Goal: Task Accomplishment & Management: Use online tool/utility

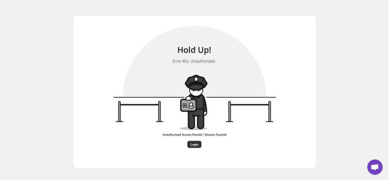
click at [353, 119] on div "Unauthorized Access Denied / Session Expired Login" at bounding box center [194, 85] width 389 height 171
click at [194, 146] on span "Login" at bounding box center [195, 145] width 8 height 4
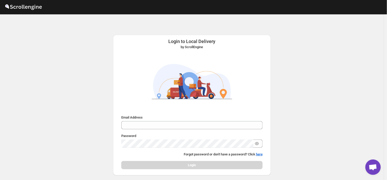
click at [347, 142] on div "Login to Local Delivery by ScrollEngine Submit Email Address Password Forgot pa…" at bounding box center [191, 108] width 383 height 189
click at [300, 47] on div "Login to Local Delivery by ScrollEngine Submit Email Address Password Forgot pa…" at bounding box center [191, 108] width 383 height 189
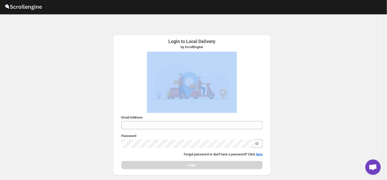
click at [300, 47] on div "Login to Local Delivery by ScrollEngine Submit Email Address Password Forgot pa…" at bounding box center [191, 108] width 383 height 189
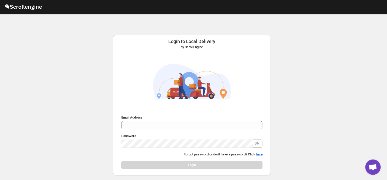
click at [316, 128] on div "Login to Local Delivery by ScrollEngine Submit Email Address Password Forgot pa…" at bounding box center [191, 108] width 383 height 189
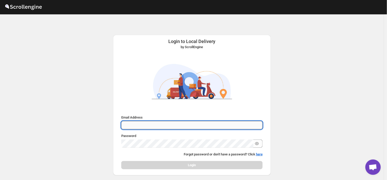
click at [148, 124] on input "Email Address" at bounding box center [191, 125] width 141 height 8
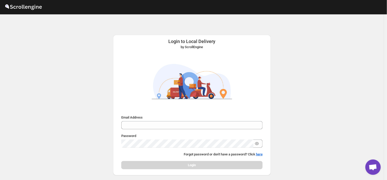
click at [294, 127] on div "Login to Local Delivery by ScrollEngine Submit Email Address Password Forgot pa…" at bounding box center [191, 108] width 383 height 189
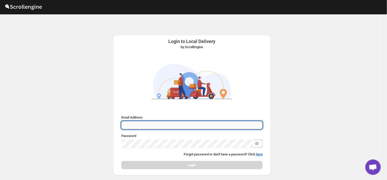
click at [135, 122] on input "Email Address" at bounding box center [191, 125] width 141 height 8
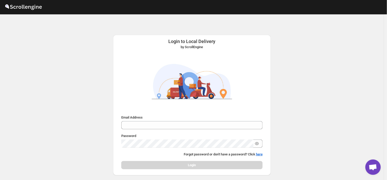
drag, startPoint x: 135, startPoint y: 122, endPoint x: 341, endPoint y: 86, distance: 209.5
click at [341, 86] on div "Login to Local Delivery by ScrollEngine Submit Email Address Password Forgot pa…" at bounding box center [191, 108] width 383 height 189
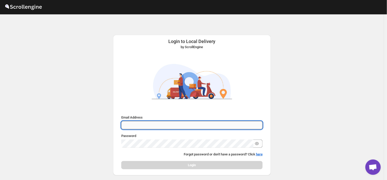
click at [145, 123] on input "Email Address" at bounding box center [191, 125] width 141 height 8
type input "ram.chetri@home-run.co"
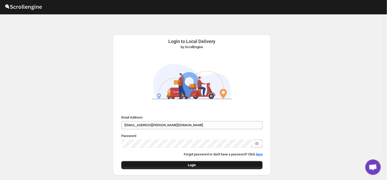
click at [200, 163] on button "Login" at bounding box center [191, 165] width 141 height 8
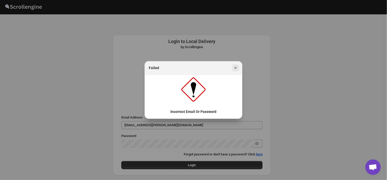
click at [236, 67] on icon "Close" at bounding box center [235, 67] width 5 height 5
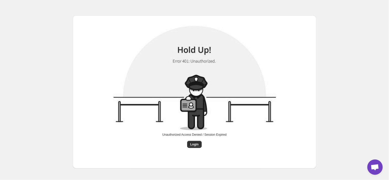
click at [335, 52] on div "Unauthorized Access Denied / Session Expired Login" at bounding box center [194, 85] width 389 height 171
click at [192, 145] on span "Login" at bounding box center [194, 145] width 8 height 4
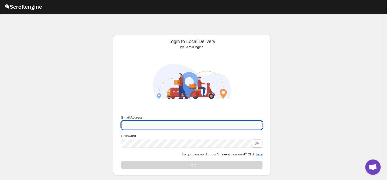
click at [148, 122] on input "Email Address" at bounding box center [191, 125] width 141 height 8
click at [148, 126] on input "Email Address" at bounding box center [191, 125] width 141 height 8
type input "R"
click at [140, 124] on input "Email Address" at bounding box center [191, 125] width 141 height 8
type input "[EMAIL_ADDRESS][DOMAIN_NAME]"
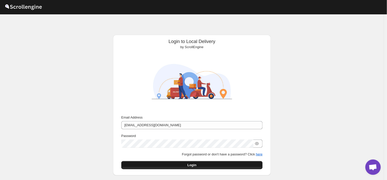
click at [190, 165] on span "Login" at bounding box center [191, 165] width 9 height 5
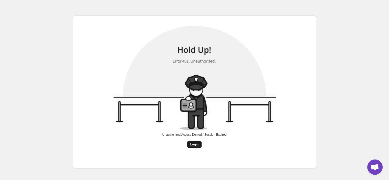
click at [193, 144] on span "Login" at bounding box center [194, 145] width 8 height 4
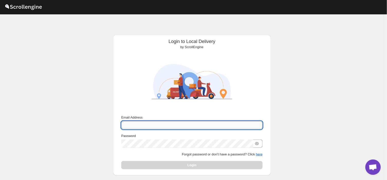
click at [153, 127] on input "Email Address" at bounding box center [191, 125] width 141 height 8
click at [152, 125] on input "ram.chetri@homerun.co" at bounding box center [191, 125] width 141 height 8
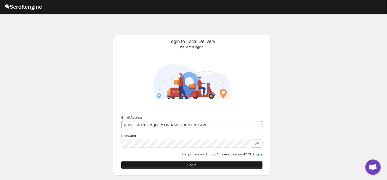
click at [203, 165] on button "Login" at bounding box center [191, 165] width 141 height 8
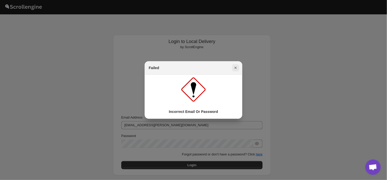
click at [236, 67] on icon "Close" at bounding box center [235, 68] width 2 height 2
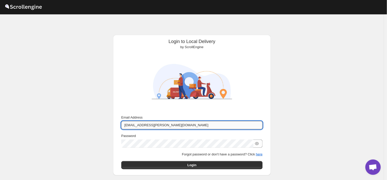
click at [165, 125] on input "ram.chetri@home-run.co" at bounding box center [191, 125] width 141 height 8
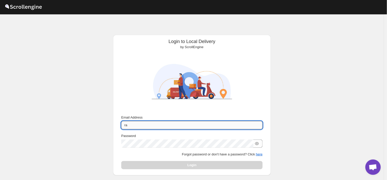
type input "r"
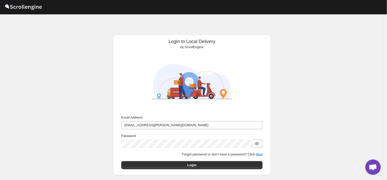
click at [259, 144] on icon "button" at bounding box center [257, 143] width 4 height 3
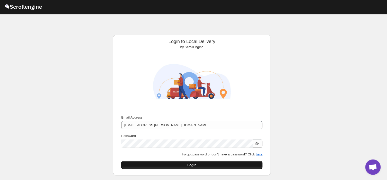
click at [198, 165] on button "Login" at bounding box center [191, 165] width 141 height 8
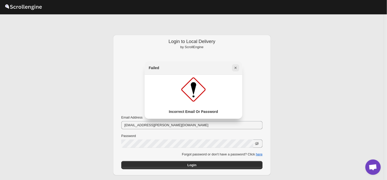
click at [237, 67] on icon "Close" at bounding box center [235, 67] width 5 height 5
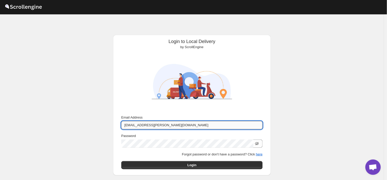
click at [163, 123] on input "ram.chetri@home-run.co" at bounding box center [191, 125] width 141 height 8
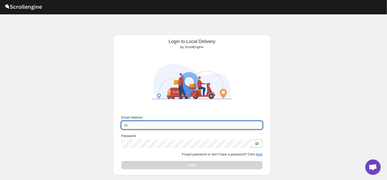
type input "r"
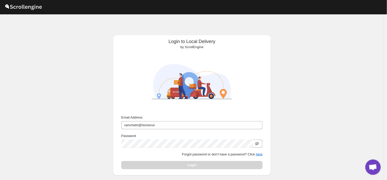
click at [191, 166] on div "Login" at bounding box center [191, 165] width 141 height 8
drag, startPoint x: 163, startPoint y: 117, endPoint x: 157, endPoint y: 131, distance: 16.1
click at [157, 131] on div "Email Address ramchetri@homerun Password Forgot password or don't have a passwo…" at bounding box center [191, 142] width 141 height 54
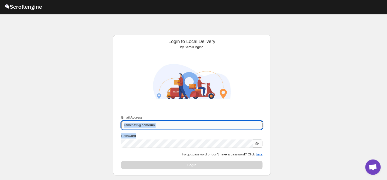
click at [158, 125] on input "ramchetri@homerun" at bounding box center [191, 125] width 141 height 8
click at [157, 126] on input "ramchetri@homerun" at bounding box center [191, 125] width 141 height 8
type input "r"
click at [156, 126] on input "ramchetri@homerun" at bounding box center [191, 125] width 141 height 8
type input "r"
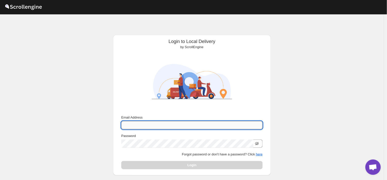
click at [156, 126] on input "Email Address" at bounding box center [191, 125] width 141 height 8
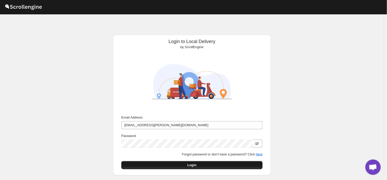
click at [194, 167] on span "Login" at bounding box center [191, 165] width 9 height 5
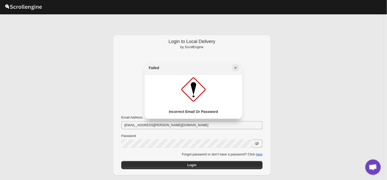
click at [237, 68] on icon "Close" at bounding box center [235, 67] width 5 height 5
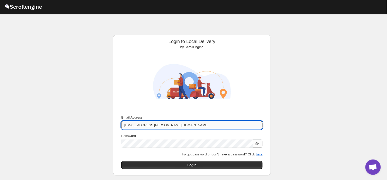
click at [165, 125] on input "ram.chetri@home-run.co" at bounding box center [191, 125] width 141 height 8
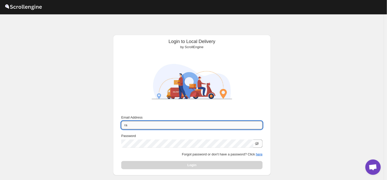
type input "r"
click at [190, 168] on div "Login" at bounding box center [191, 165] width 141 height 8
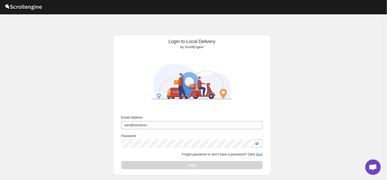
click at [258, 143] on icon "button" at bounding box center [256, 143] width 5 height 5
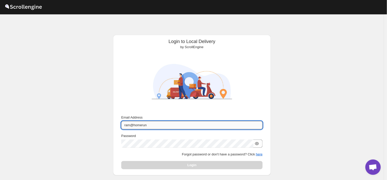
click at [151, 128] on input "ram@homerun" at bounding box center [191, 125] width 141 height 8
type input "r"
click at [142, 126] on input "Email Address" at bounding box center [191, 125] width 141 height 8
click at [141, 126] on input "Email Address" at bounding box center [191, 125] width 141 height 8
type input "ram.chetri@home-run.co"
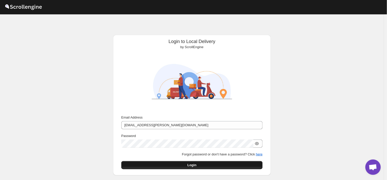
click at [195, 165] on span "Login" at bounding box center [191, 165] width 9 height 5
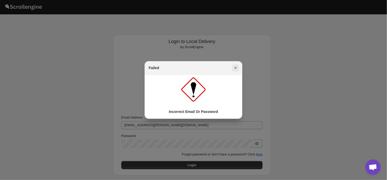
click at [235, 69] on icon "Close" at bounding box center [235, 67] width 5 height 5
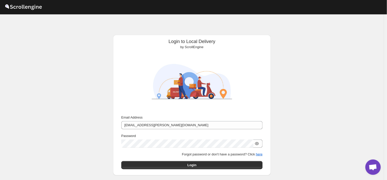
click at [259, 142] on icon "button" at bounding box center [257, 143] width 4 height 3
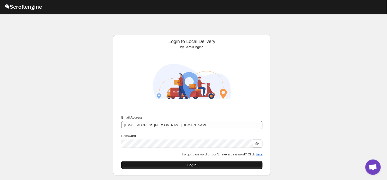
click at [182, 165] on button "Login" at bounding box center [191, 165] width 141 height 8
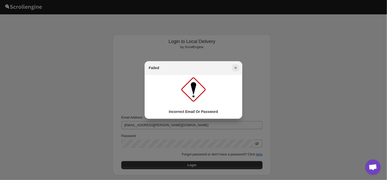
click at [236, 67] on icon "Close" at bounding box center [235, 67] width 5 height 5
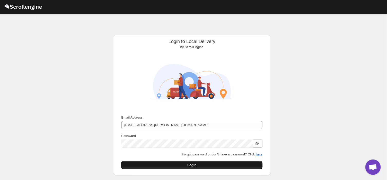
click at [196, 165] on span "Login" at bounding box center [191, 165] width 9 height 5
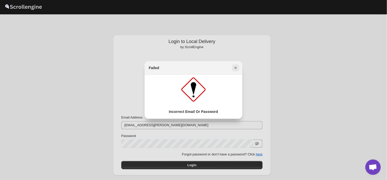
click at [236, 68] on icon "Close" at bounding box center [235, 67] width 5 height 5
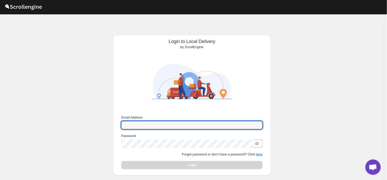
type input "[EMAIL_ADDRESS][DOMAIN_NAME]"
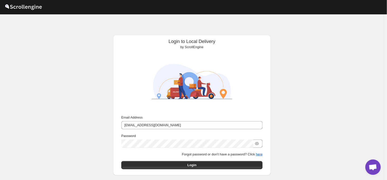
click at [196, 167] on div "Login" at bounding box center [191, 165] width 141 height 8
click at [196, 167] on span "Login" at bounding box center [191, 165] width 9 height 5
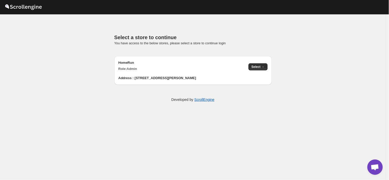
click at [257, 63] on div "HomeRun Role: Admin Select →" at bounding box center [190, 63] width 153 height 15
click at [260, 65] on span "Select →" at bounding box center [258, 67] width 13 height 4
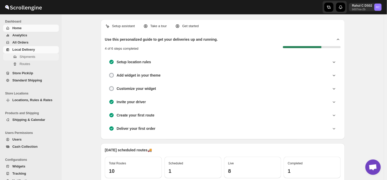
click at [31, 56] on span "Shipments" at bounding box center [28, 57] width 16 height 4
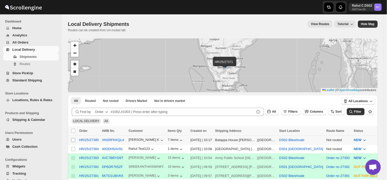
click at [71, 140] on input "Select shipment" at bounding box center [73, 140] width 4 height 4
checkbox input "true"
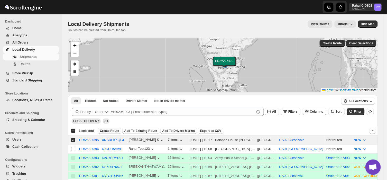
click at [100, 131] on span "Create Route" at bounding box center [109, 131] width 19 height 4
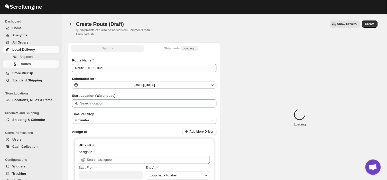
type input "DS02 Bileshivale"
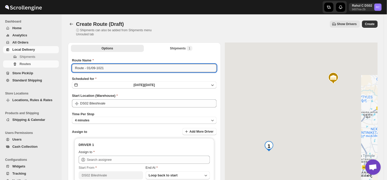
click at [105, 66] on input "Route - 01/09-1021" at bounding box center [144, 68] width 144 height 8
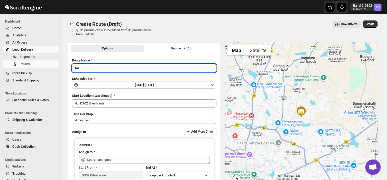
type input "R"
type input "Order no 27395"
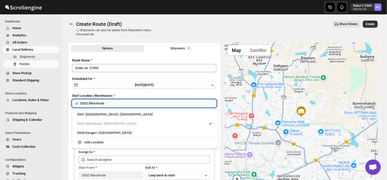
click at [112, 105] on input "DS02 Bileshivale" at bounding box center [148, 104] width 136 height 8
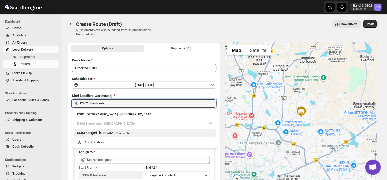
click at [86, 132] on div "DS03 Kengeri | [GEOGRAPHIC_DATA]" at bounding box center [145, 133] width 136 height 5
type input "DS03 Kengeri"
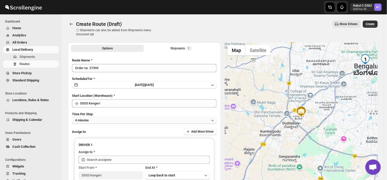
click at [98, 121] on button "4 minutes" at bounding box center [144, 120] width 144 height 7
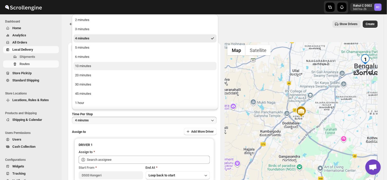
click at [84, 67] on div "10 minutes" at bounding box center [83, 66] width 16 height 5
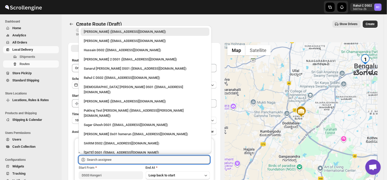
click at [113, 161] on input "text" at bounding box center [148, 160] width 123 height 8
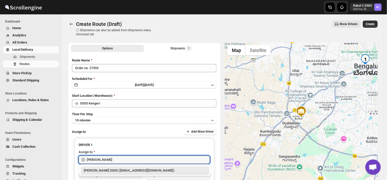
click at [120, 170] on div "[PERSON_NAME] DS03 ([EMAIL_ADDRESS][DOMAIN_NAME])" at bounding box center [145, 170] width 122 height 5
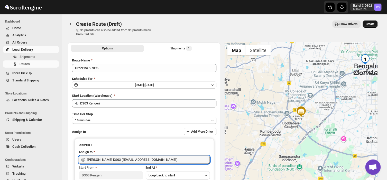
type input "[PERSON_NAME] DS03 ([EMAIL_ADDRESS][DOMAIN_NAME])"
click at [371, 24] on span "Create" at bounding box center [369, 24] width 9 height 4
